Goal: Task Accomplishment & Management: Manage account settings

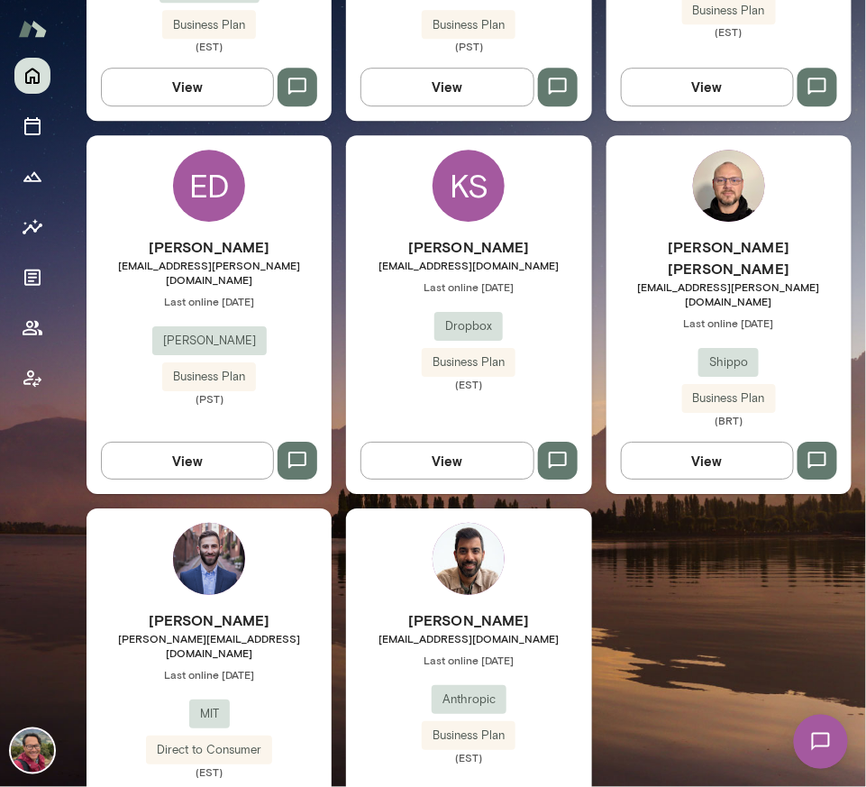
scroll to position [1117, 0]
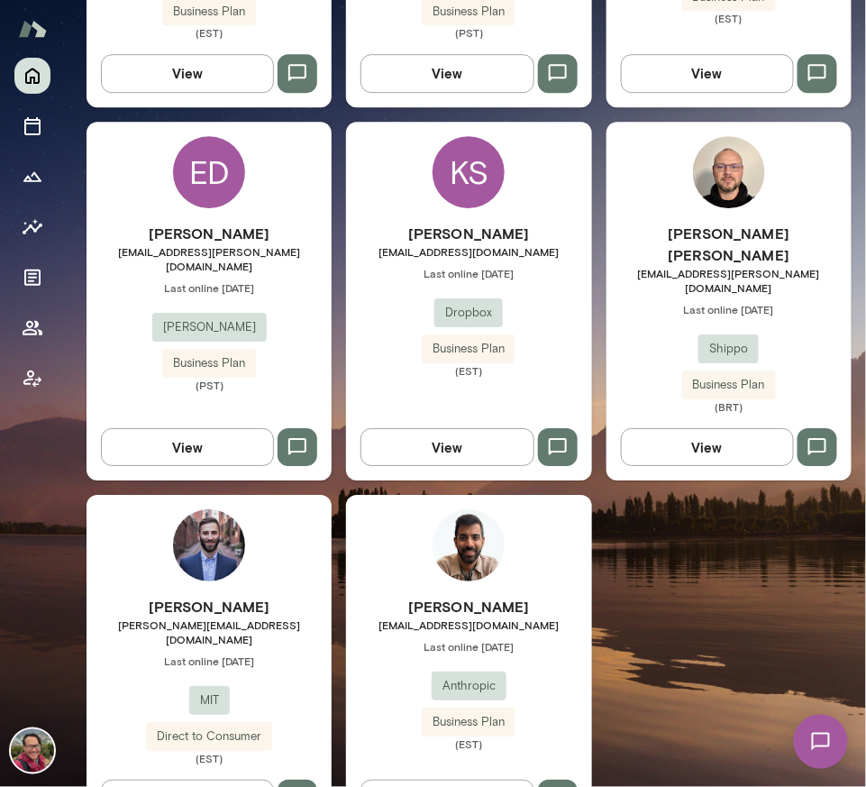
click at [480, 780] on button "View" at bounding box center [446, 799] width 173 height 38
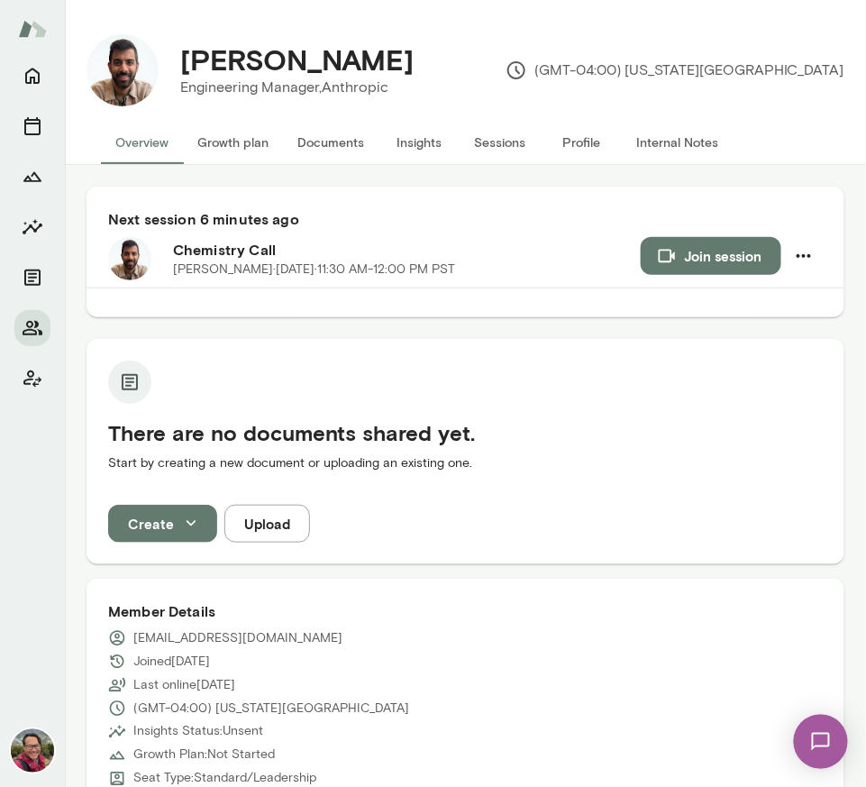
scroll to position [3, 0]
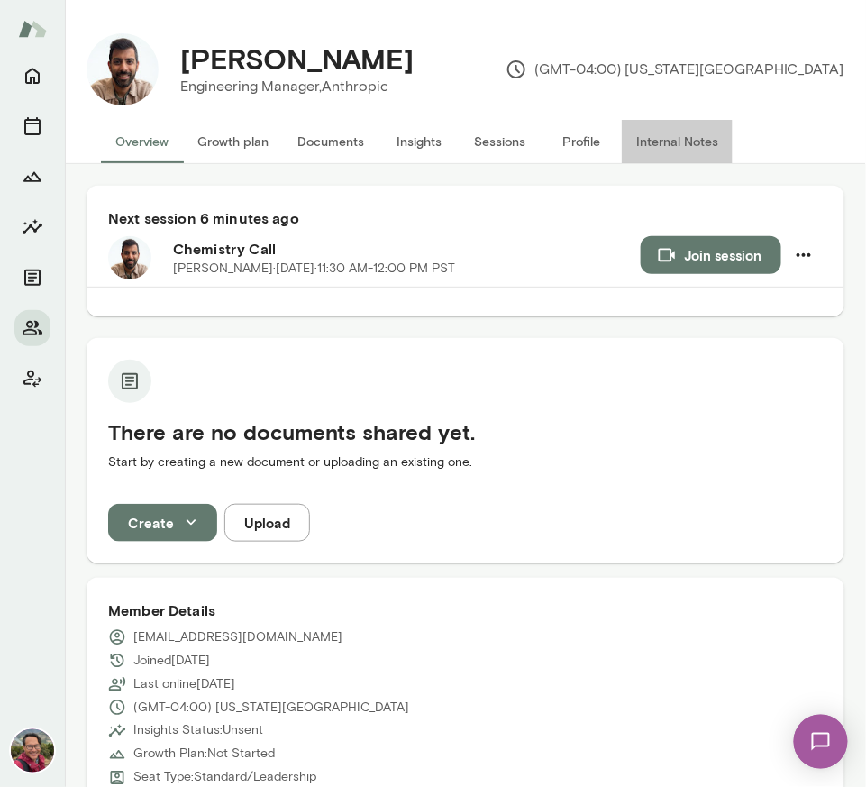
click at [677, 142] on button "Internal Notes" at bounding box center [677, 141] width 111 height 43
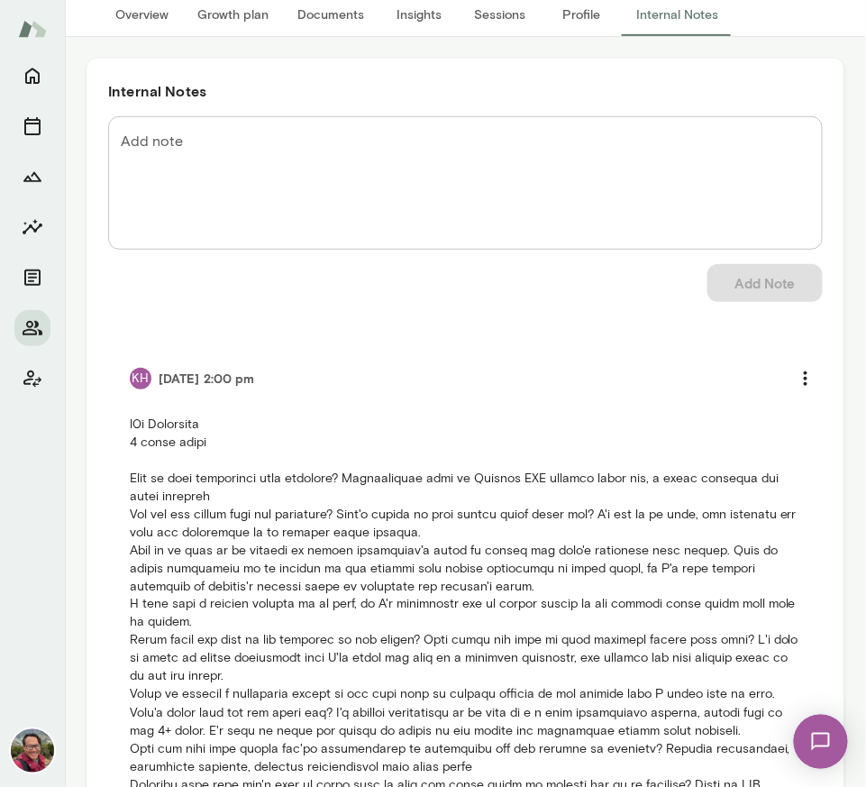
scroll to position [216, 0]
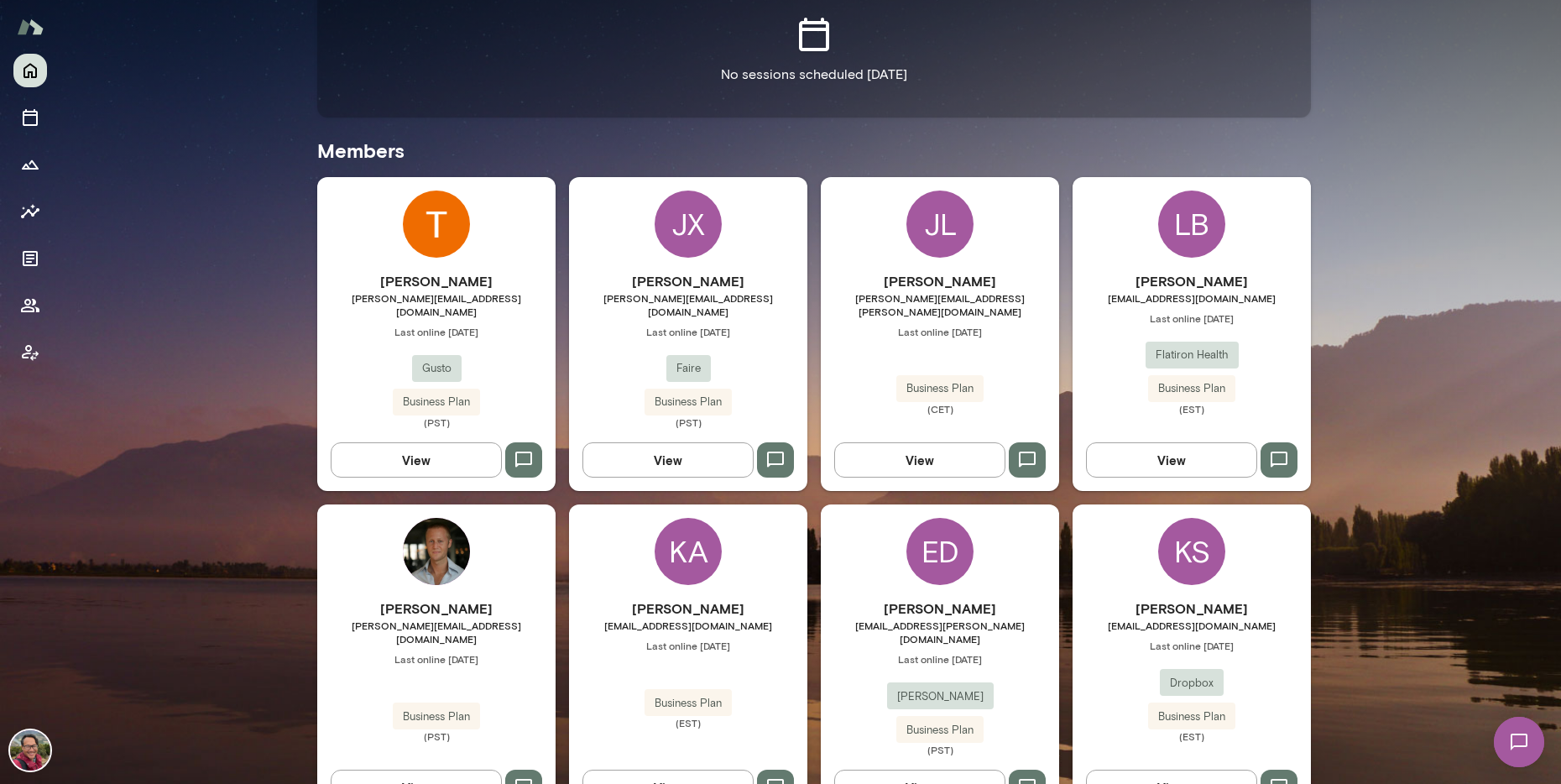
scroll to position [726, 0]
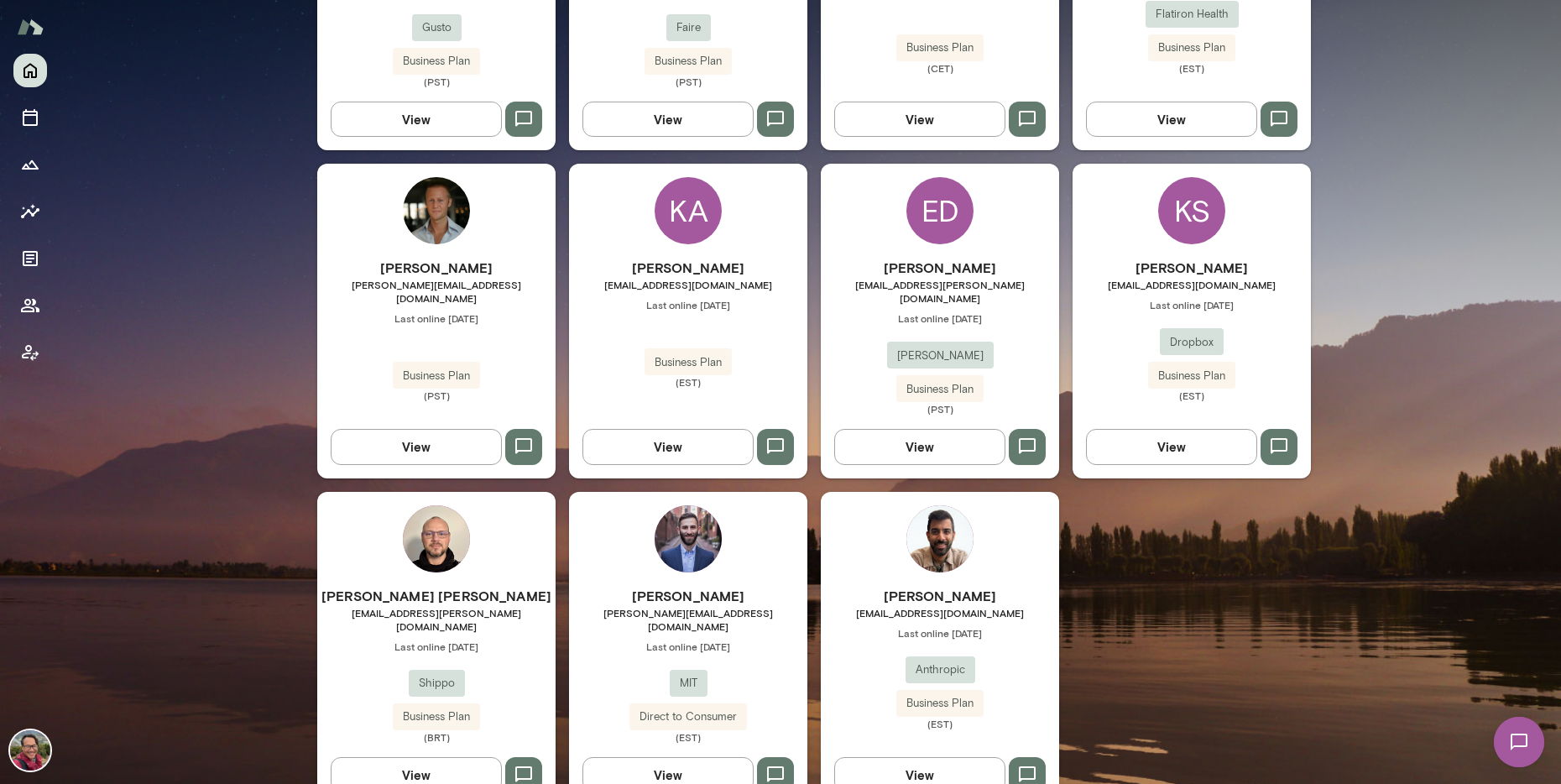
click at [948, 757] on button "View" at bounding box center [920, 775] width 171 height 35
